Goal: Transaction & Acquisition: Book appointment/travel/reservation

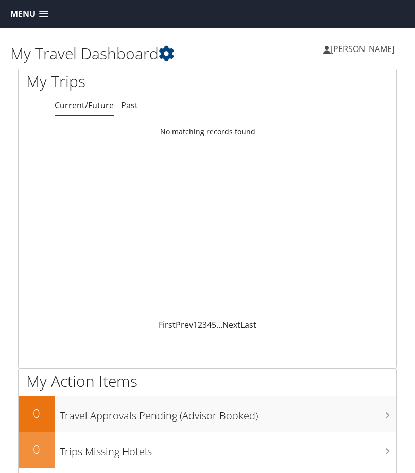
click at [45, 11] on span at bounding box center [43, 14] width 9 height 7
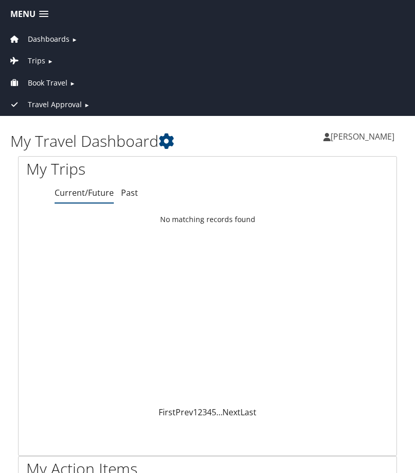
click at [41, 61] on span "Trips" at bounding box center [37, 60] width 18 height 11
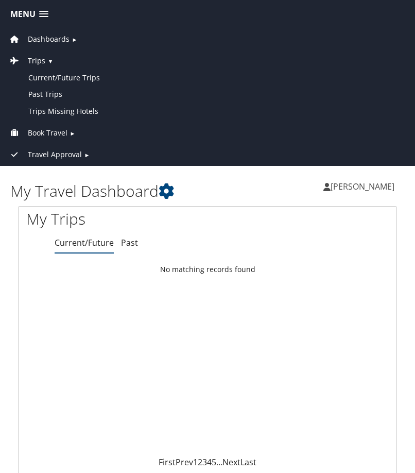
click at [48, 134] on span "Book Travel" at bounding box center [48, 132] width 40 height 11
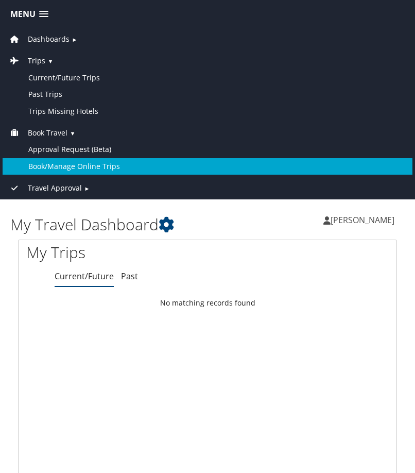
click at [48, 164] on link "Book/Manage Online Trips" at bounding box center [208, 166] width 410 height 16
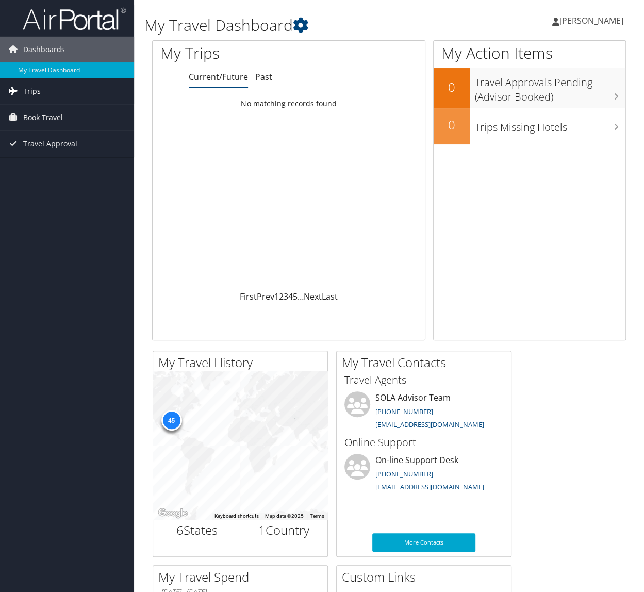
click at [43, 93] on link "Trips" at bounding box center [67, 91] width 134 height 26
click at [36, 162] on span "Book Travel" at bounding box center [43, 164] width 40 height 26
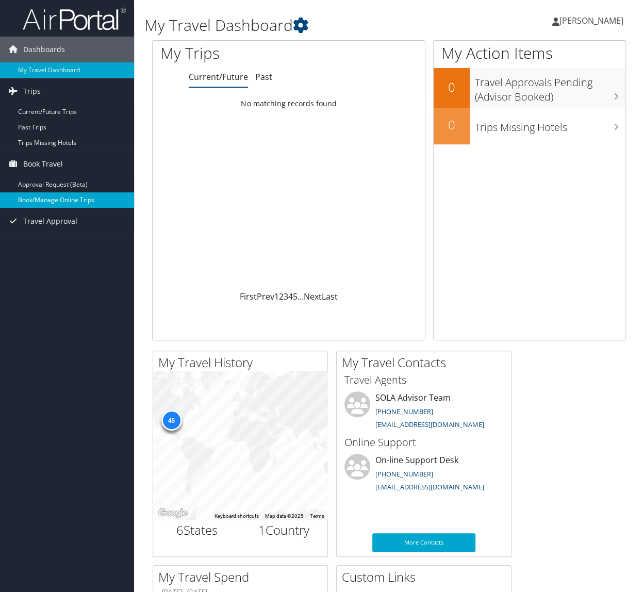
click at [38, 195] on link "Book/Manage Online Trips" at bounding box center [67, 199] width 134 height 15
